Goal: Use online tool/utility: Utilize a website feature to perform a specific function

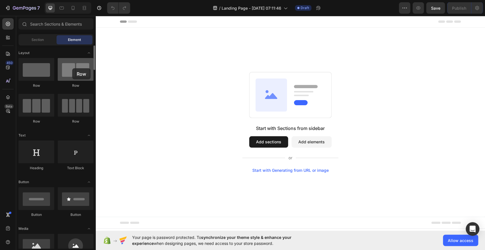
click at [72, 68] on div at bounding box center [76, 69] width 36 height 23
drag, startPoint x: 72, startPoint y: 68, endPoint x: 63, endPoint y: 62, distance: 10.7
click at [63, 62] on div at bounding box center [76, 69] width 36 height 23
click at [266, 140] on button "Add sections" at bounding box center [268, 141] width 39 height 11
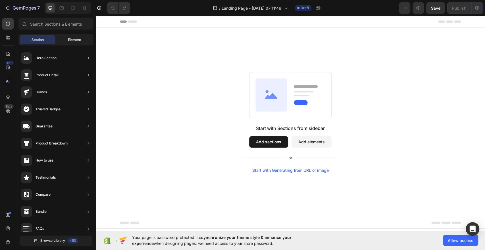
click at [69, 38] on span "Element" at bounding box center [74, 39] width 13 height 5
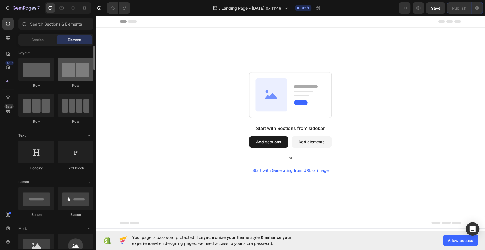
click at [68, 74] on div at bounding box center [76, 69] width 36 height 23
click at [317, 141] on button "Add elements" at bounding box center [311, 141] width 40 height 11
click at [76, 59] on div at bounding box center [76, 69] width 36 height 23
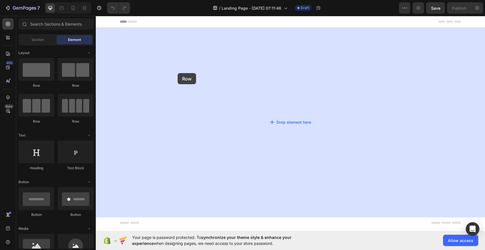
drag, startPoint x: 172, startPoint y: 76, endPoint x: 125, endPoint y: 65, distance: 48.1
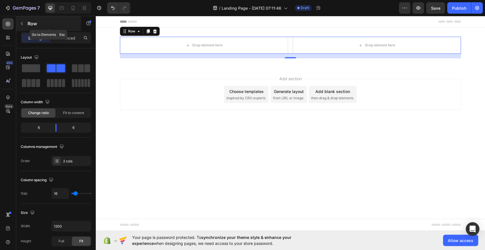
click at [20, 21] on icon "button" at bounding box center [22, 23] width 5 height 5
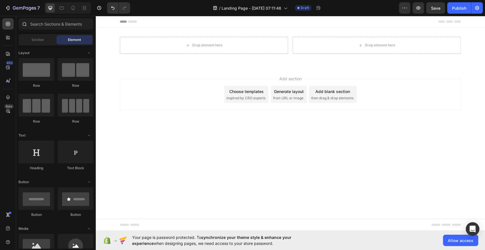
click at [21, 22] on div at bounding box center [23, 23] width 11 height 11
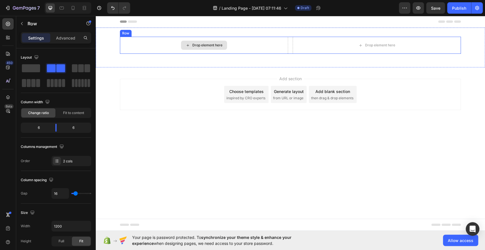
click at [174, 45] on div "Drop element here" at bounding box center [204, 45] width 168 height 17
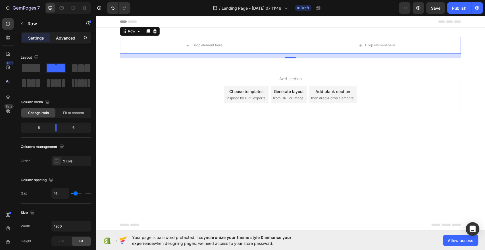
click at [69, 36] on p "Advanced" at bounding box center [65, 38] width 19 height 6
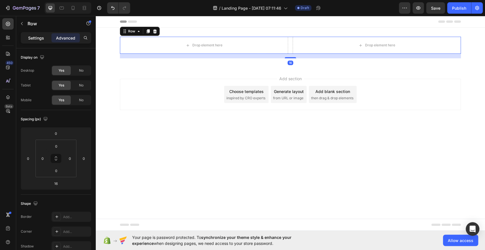
click at [39, 35] on p "Settings" at bounding box center [36, 38] width 16 height 6
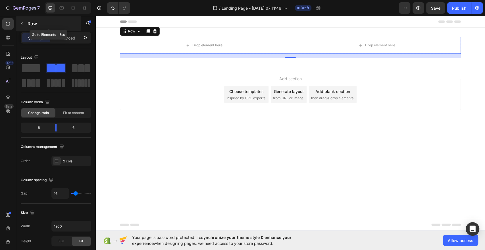
click at [26, 24] on div "Row" at bounding box center [48, 23] width 65 height 15
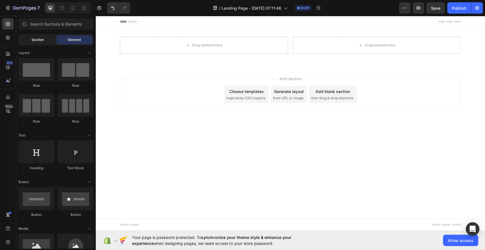
click at [45, 38] on div "Section" at bounding box center [38, 39] width 36 height 9
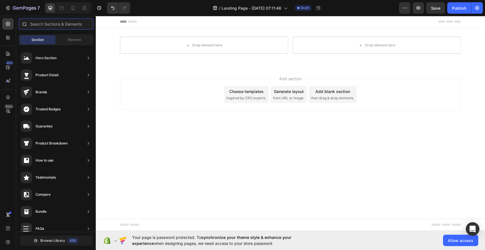
click at [40, 27] on input "text" at bounding box center [55, 23] width 75 height 11
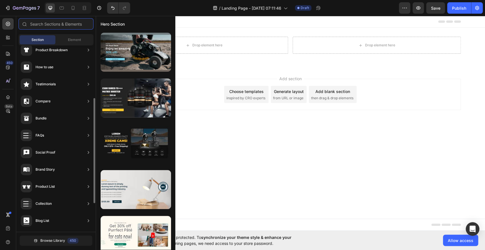
scroll to position [93, 0]
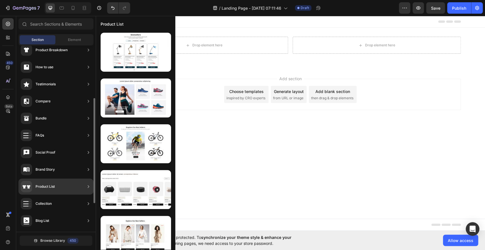
click at [67, 188] on div "Product List" at bounding box center [55, 186] width 75 height 16
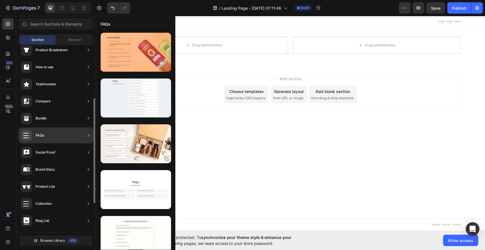
scroll to position [0, 0]
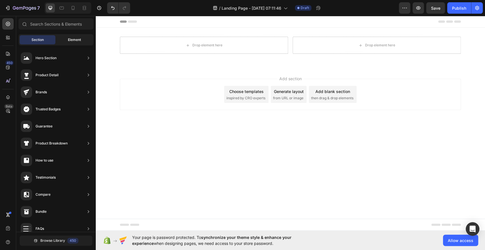
click at [70, 37] on div "Element" at bounding box center [75, 39] width 36 height 9
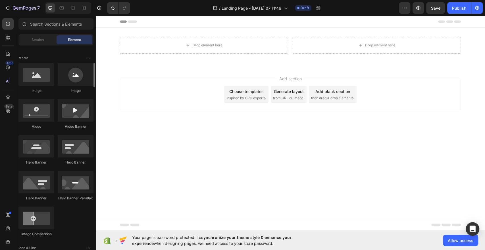
scroll to position [171, 0]
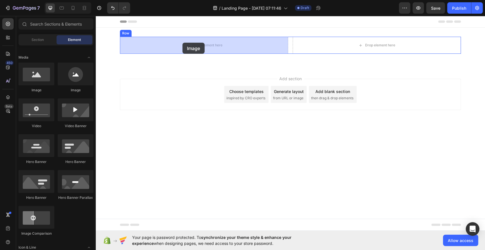
drag, startPoint x: 130, startPoint y: 92, endPoint x: 183, endPoint y: 43, distance: 72.1
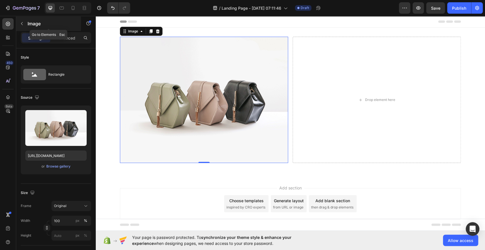
click at [24, 22] on icon "button" at bounding box center [22, 23] width 5 height 5
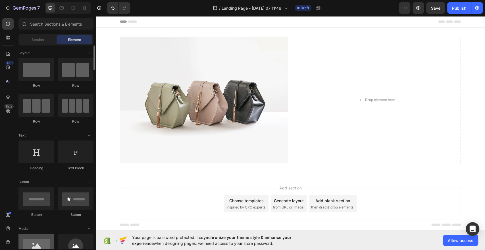
scroll to position [0, 0]
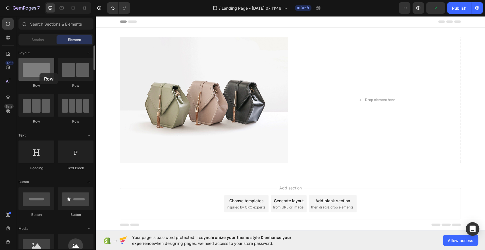
drag, startPoint x: 43, startPoint y: 74, endPoint x: 40, endPoint y: 71, distance: 4.6
click at [40, 71] on div at bounding box center [36, 69] width 36 height 23
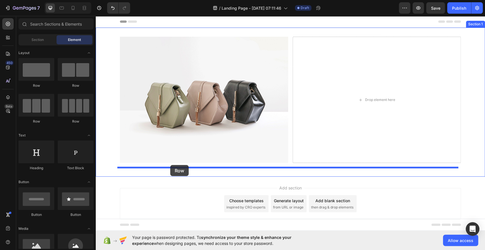
drag, startPoint x: 176, startPoint y: 94, endPoint x: 170, endPoint y: 165, distance: 71.3
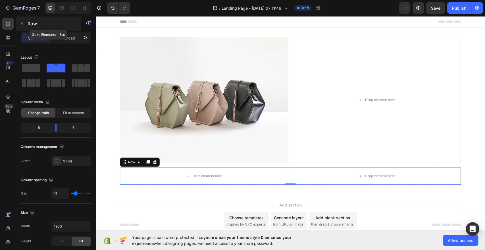
click at [24, 22] on button "button" at bounding box center [21, 23] width 9 height 9
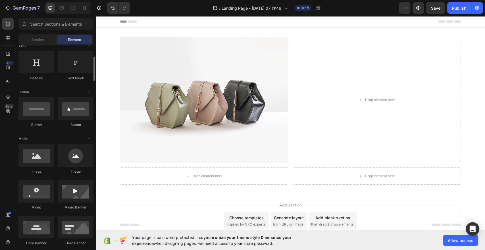
scroll to position [90, 0]
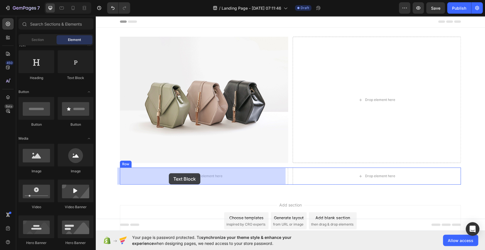
drag, startPoint x: 173, startPoint y: 81, endPoint x: 169, endPoint y: 173, distance: 92.1
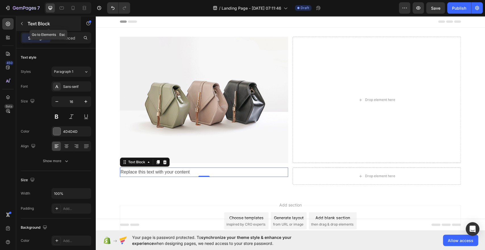
click at [20, 22] on icon "button" at bounding box center [22, 23] width 5 height 5
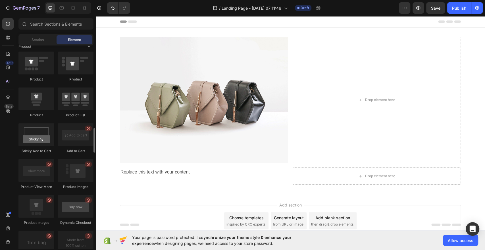
scroll to position [725, 0]
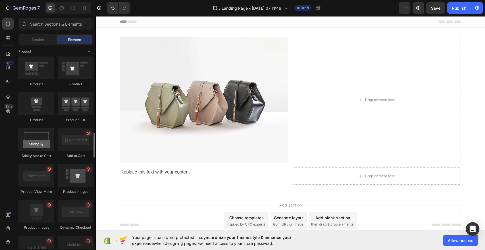
drag, startPoint x: 70, startPoint y: 159, endPoint x: 58, endPoint y: 168, distance: 15.6
click at [58, 168] on div "Product Product Product Product List Sticky Add to Cart Add to Cart Product Vie…" at bounding box center [55, 252] width 75 height 393
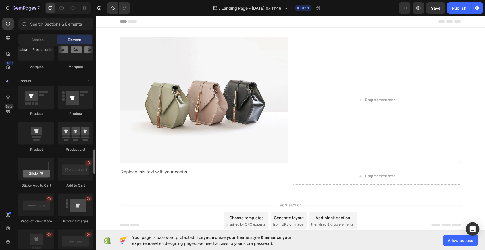
scroll to position [713, 0]
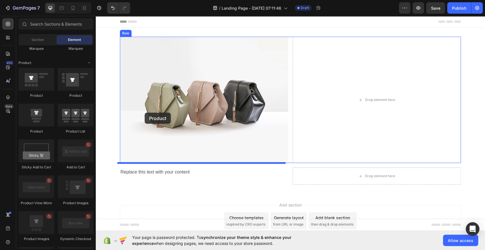
drag, startPoint x: 128, startPoint y: 131, endPoint x: 145, endPoint y: 112, distance: 25.3
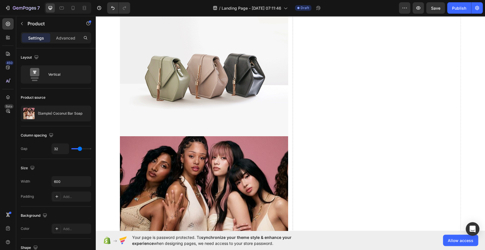
scroll to position [0, 0]
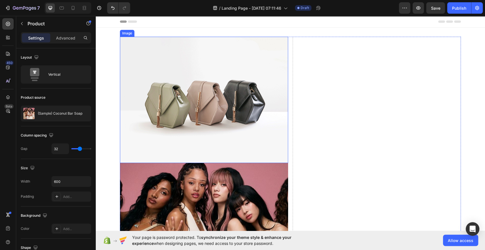
click at [206, 121] on img at bounding box center [204, 100] width 168 height 126
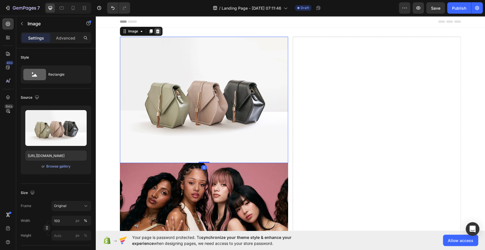
click at [156, 29] on icon at bounding box center [157, 31] width 5 height 5
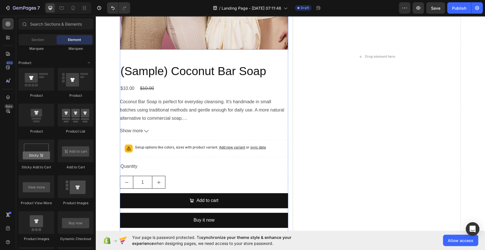
scroll to position [197, 0]
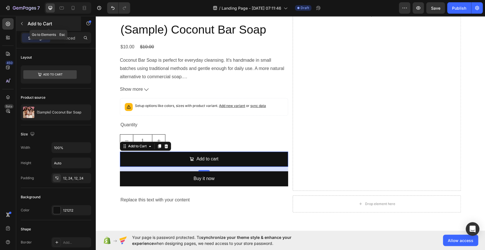
click at [25, 21] on button "button" at bounding box center [21, 23] width 9 height 9
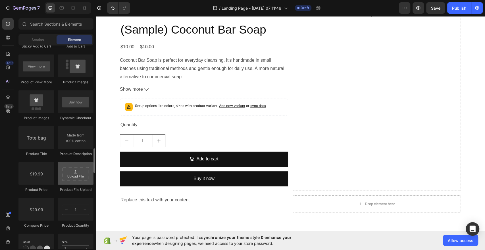
scroll to position [834, 0]
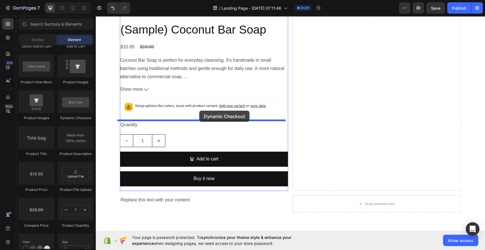
drag, startPoint x: 163, startPoint y: 124, endPoint x: 199, endPoint y: 110, distance: 38.9
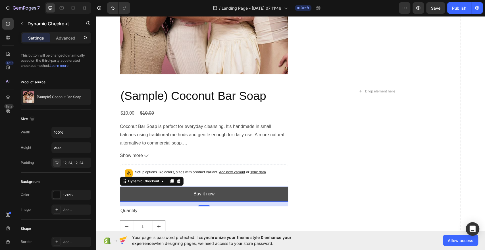
scroll to position [131, 0]
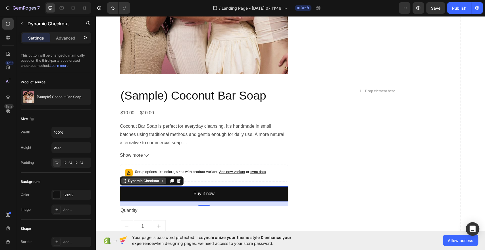
click at [152, 182] on div "Dynamic Checkout" at bounding box center [143, 180] width 33 height 5
